Goal: Information Seeking & Learning: Learn about a topic

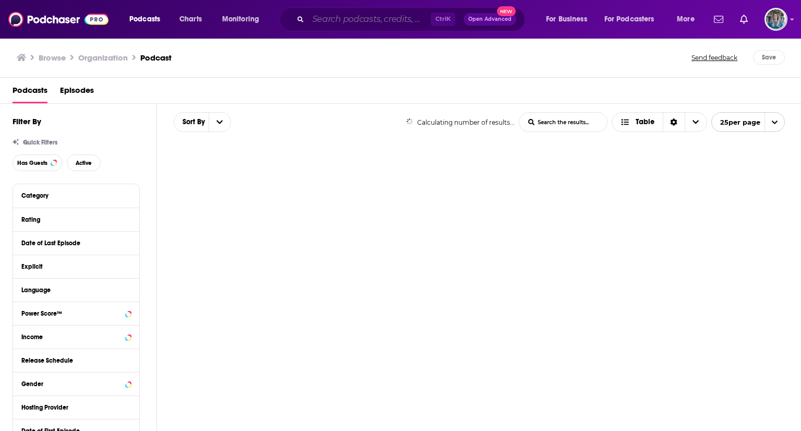
click at [387, 21] on input "Search podcasts, credits, & more..." at bounding box center [369, 19] width 123 height 17
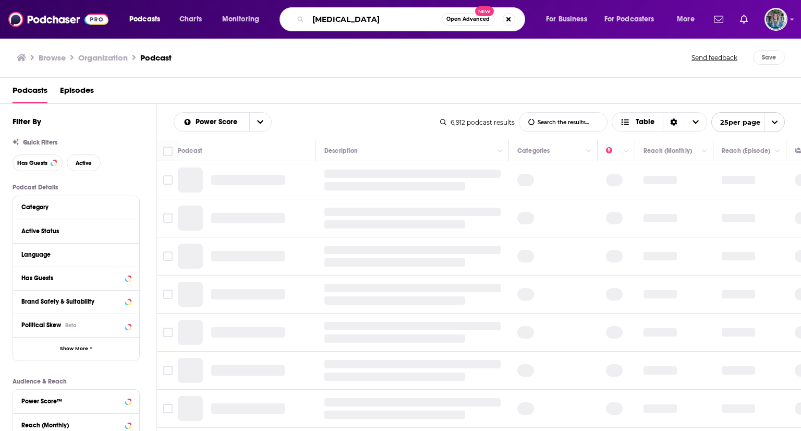
type input "[MEDICAL_DATA]"
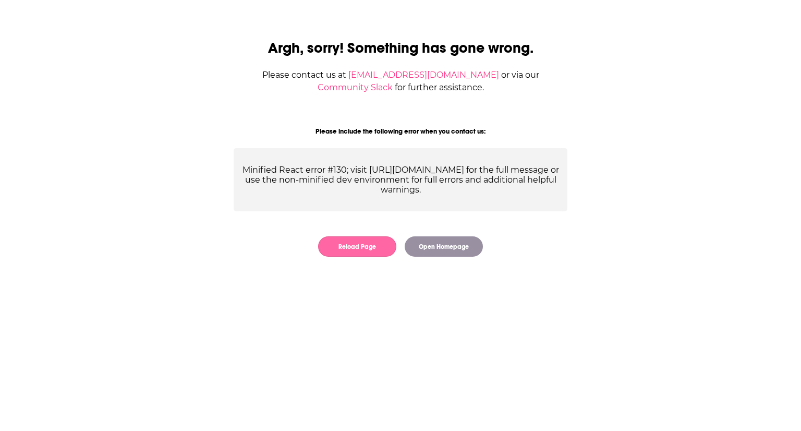
click at [370, 252] on button "Reload Page" at bounding box center [357, 246] width 78 height 20
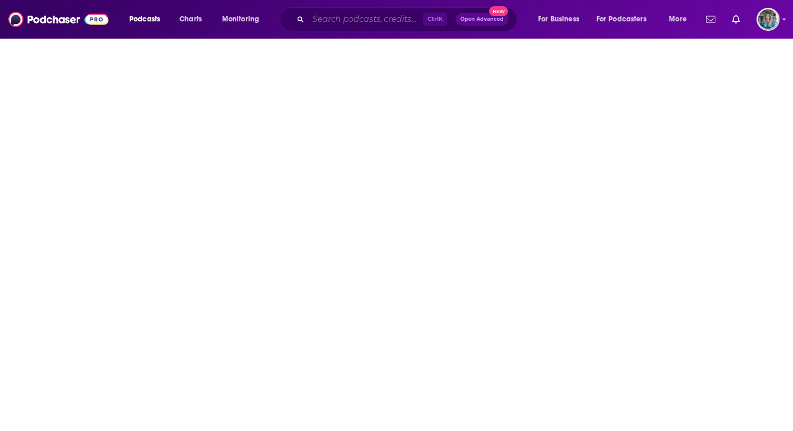
click at [317, 17] on input "Search podcasts, credits, & more..." at bounding box center [365, 19] width 115 height 17
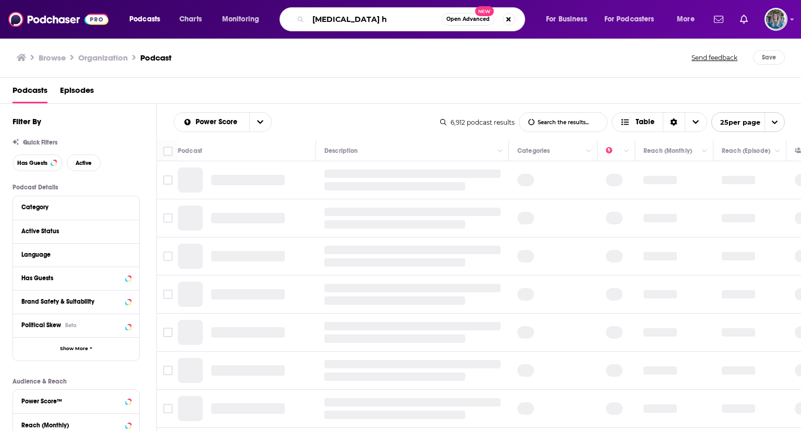
type input "[MEDICAL_DATA] ho"
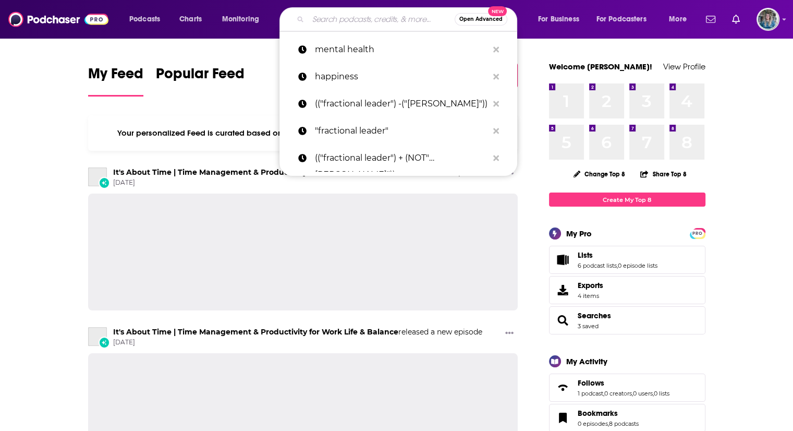
click at [335, 19] on input "Search podcasts, credits, & more..." at bounding box center [381, 19] width 147 height 17
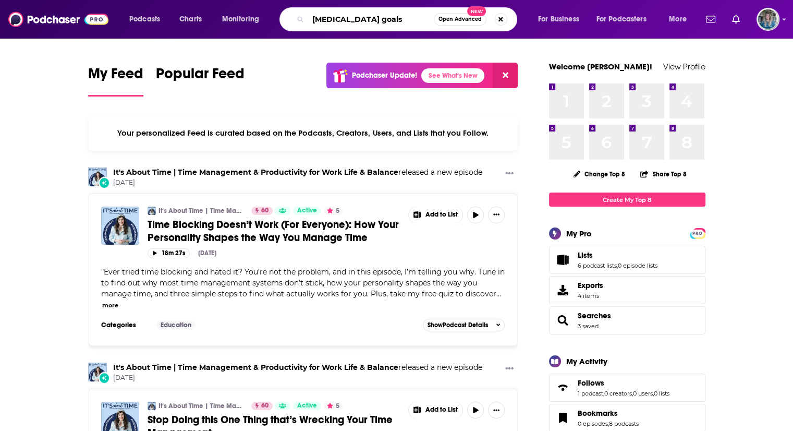
type input "[MEDICAL_DATA] goals"
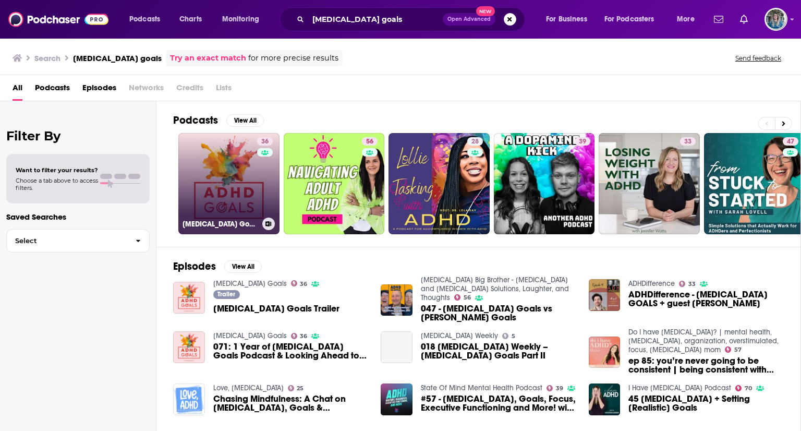
click at [246, 183] on link "36 [MEDICAL_DATA] Goals" at bounding box center [228, 183] width 101 height 101
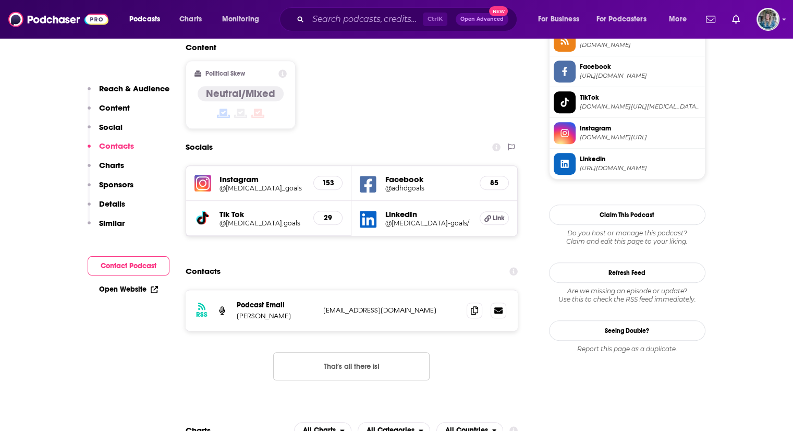
scroll to position [807, 0]
click at [403, 185] on h5 "@adhdgoals" at bounding box center [428, 189] width 87 height 8
click at [409, 220] on h5 "@adhd-goals/" at bounding box center [428, 224] width 87 height 8
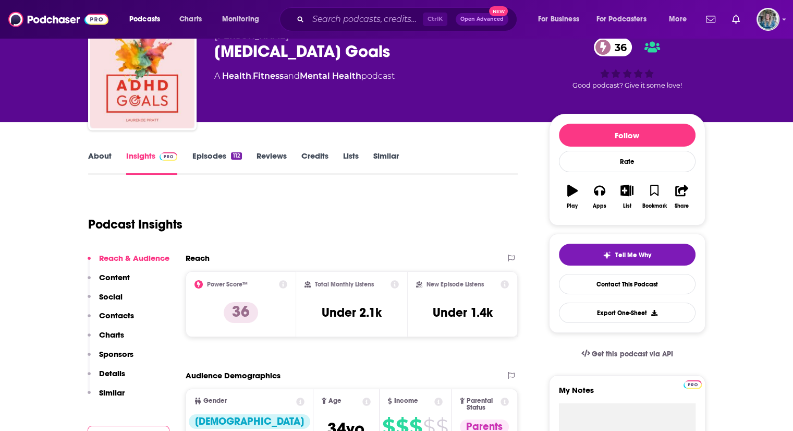
scroll to position [0, 0]
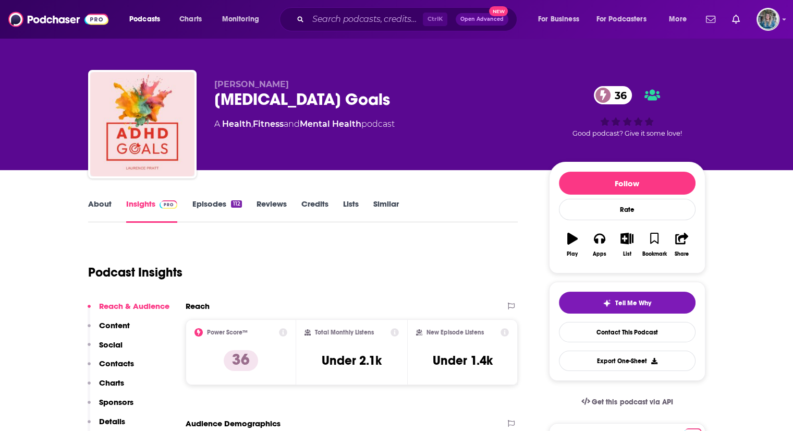
click at [99, 203] on link "About" at bounding box center [99, 211] width 23 height 24
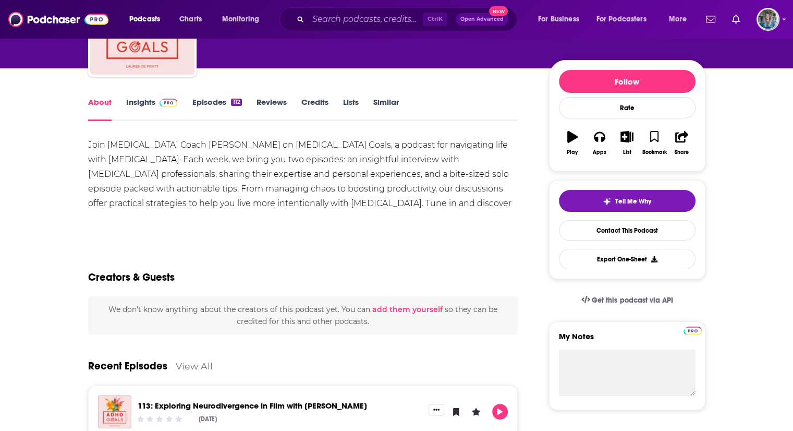
scroll to position [101, 0]
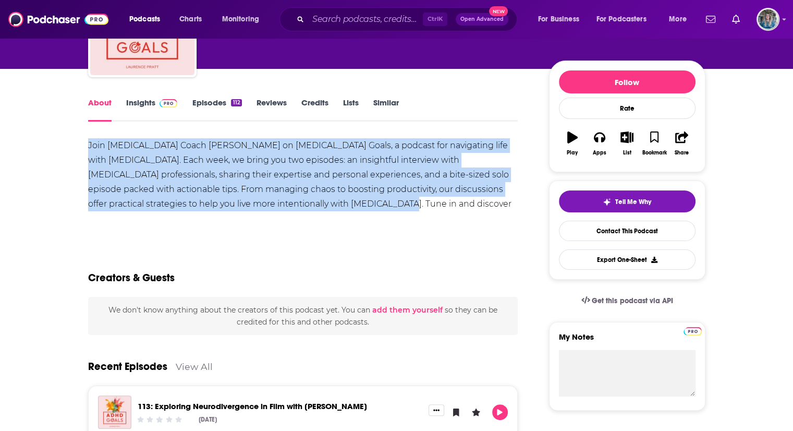
drag, startPoint x: 323, startPoint y: 205, endPoint x: 87, endPoint y: 149, distance: 242.8
copy div "Join ADHD Coach Laurence Pratt on ADHD Goals, a podcast for navigating life wit…"
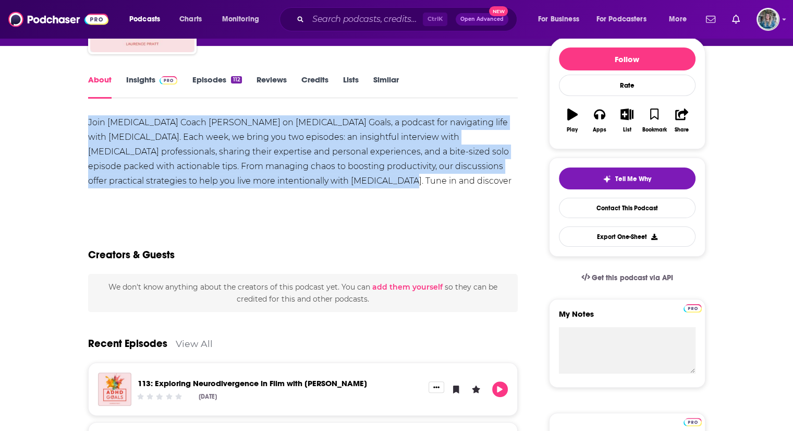
scroll to position [0, 0]
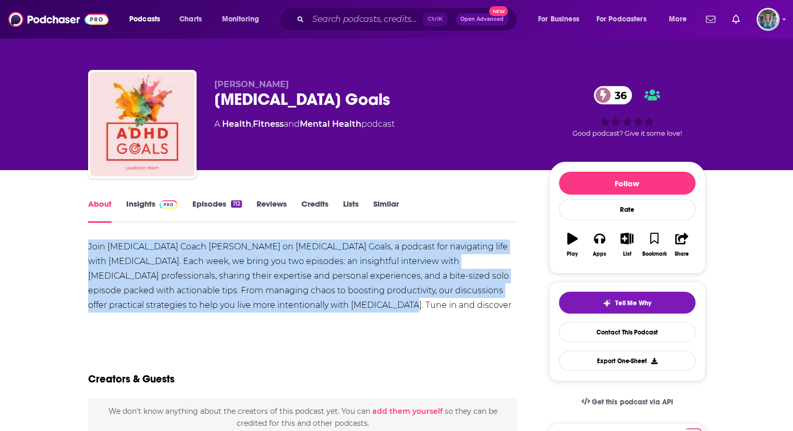
click at [141, 207] on link "Insights" at bounding box center [152, 211] width 52 height 24
